Goal: Task Accomplishment & Management: Use online tool/utility

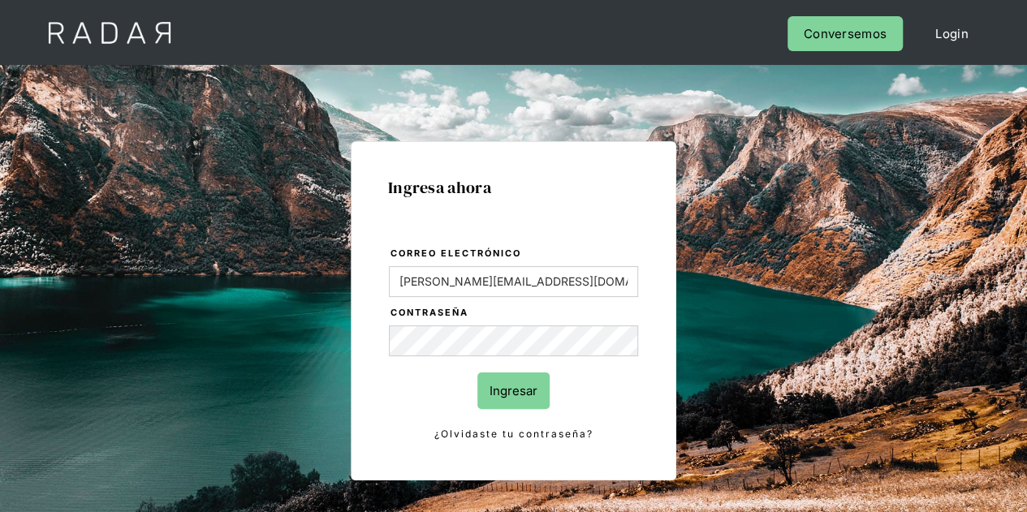
click at [528, 395] on input "Ingresar" at bounding box center [513, 390] width 72 height 37
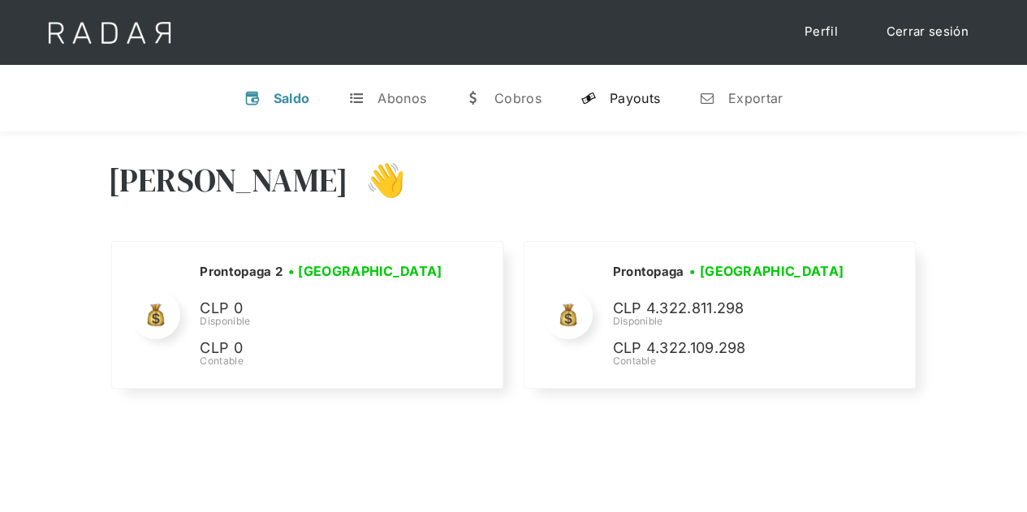
click at [633, 99] on div "Payouts" at bounding box center [634, 98] width 50 height 16
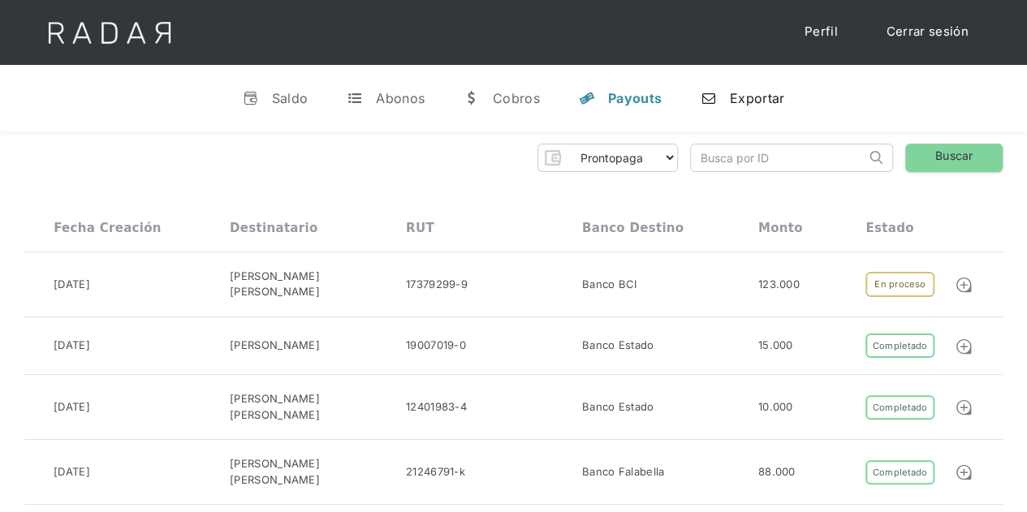
click at [743, 103] on div "Exportar" at bounding box center [757, 98] width 54 height 16
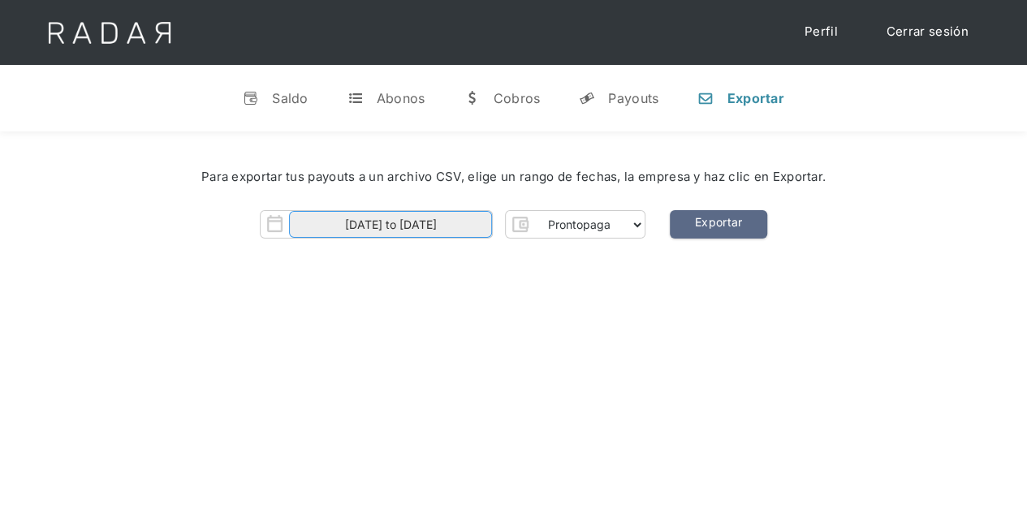
click at [383, 220] on input "[DATE] to [DATE]" at bounding box center [390, 224] width 203 height 27
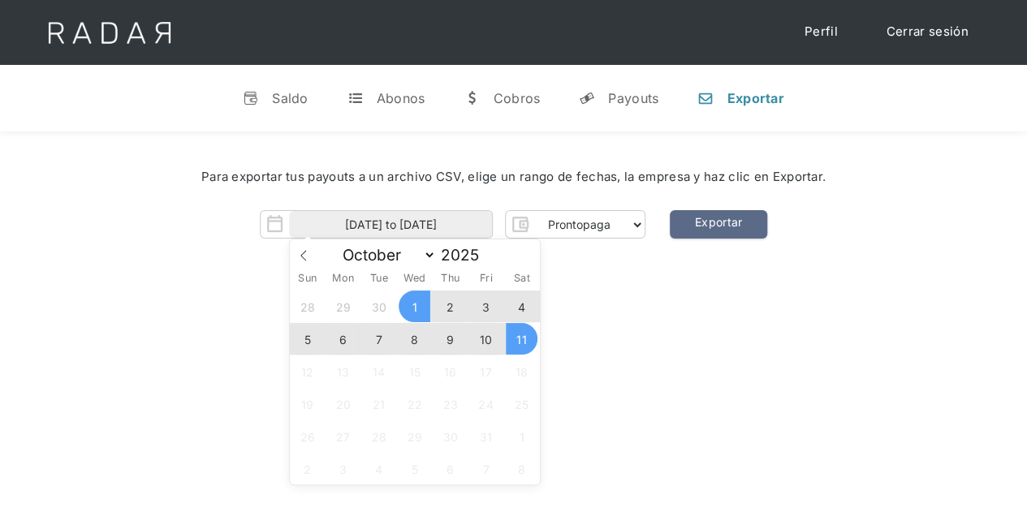
click at [521, 340] on span "11" at bounding box center [522, 339] width 32 height 32
type input "[DATE]"
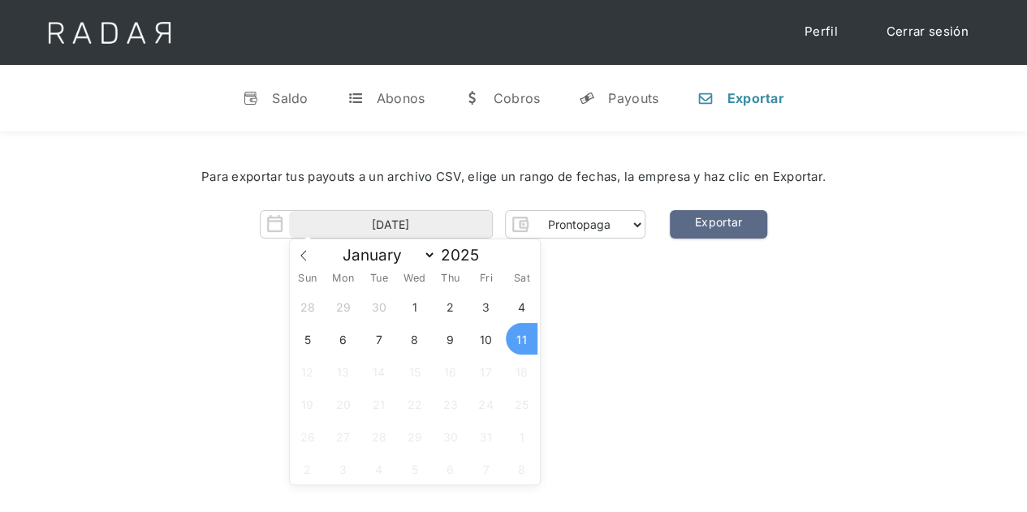
click at [521, 340] on span "11" at bounding box center [522, 339] width 32 height 32
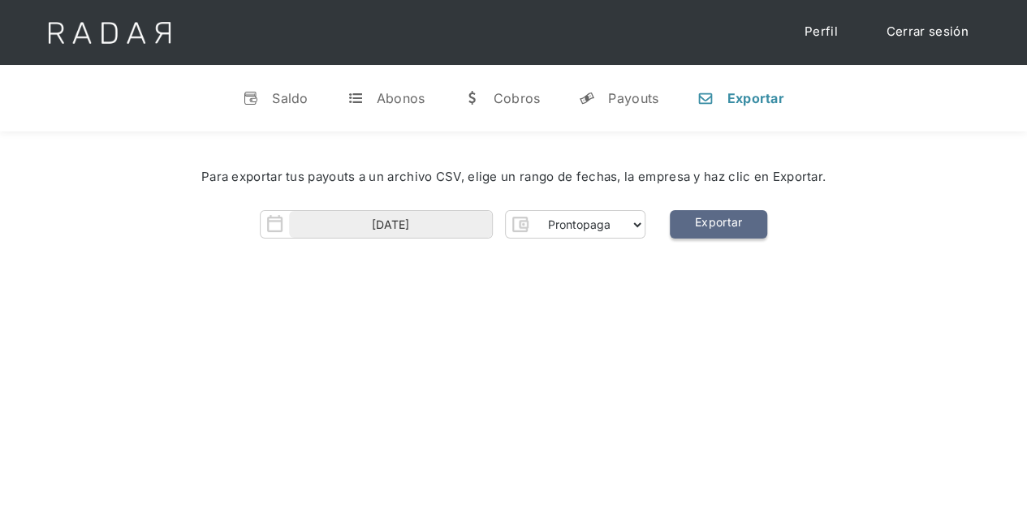
click at [724, 227] on link "Exportar" at bounding box center [718, 224] width 97 height 28
click at [709, 210] on link "Exportar" at bounding box center [718, 224] width 97 height 28
click at [951, 33] on link "Cerrar sesión" at bounding box center [927, 32] width 114 height 32
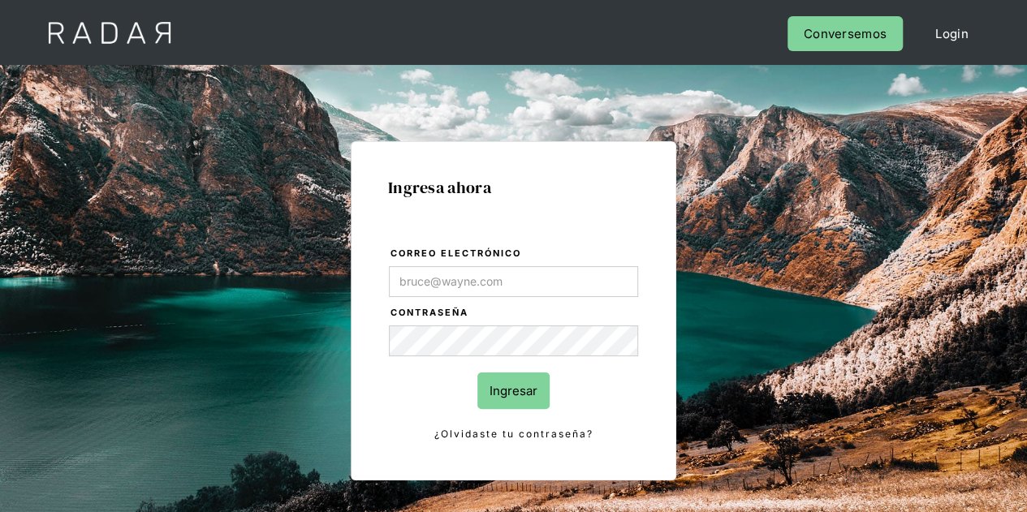
type input "Evans@prontopaga.com"
